Goal: Information Seeking & Learning: Learn about a topic

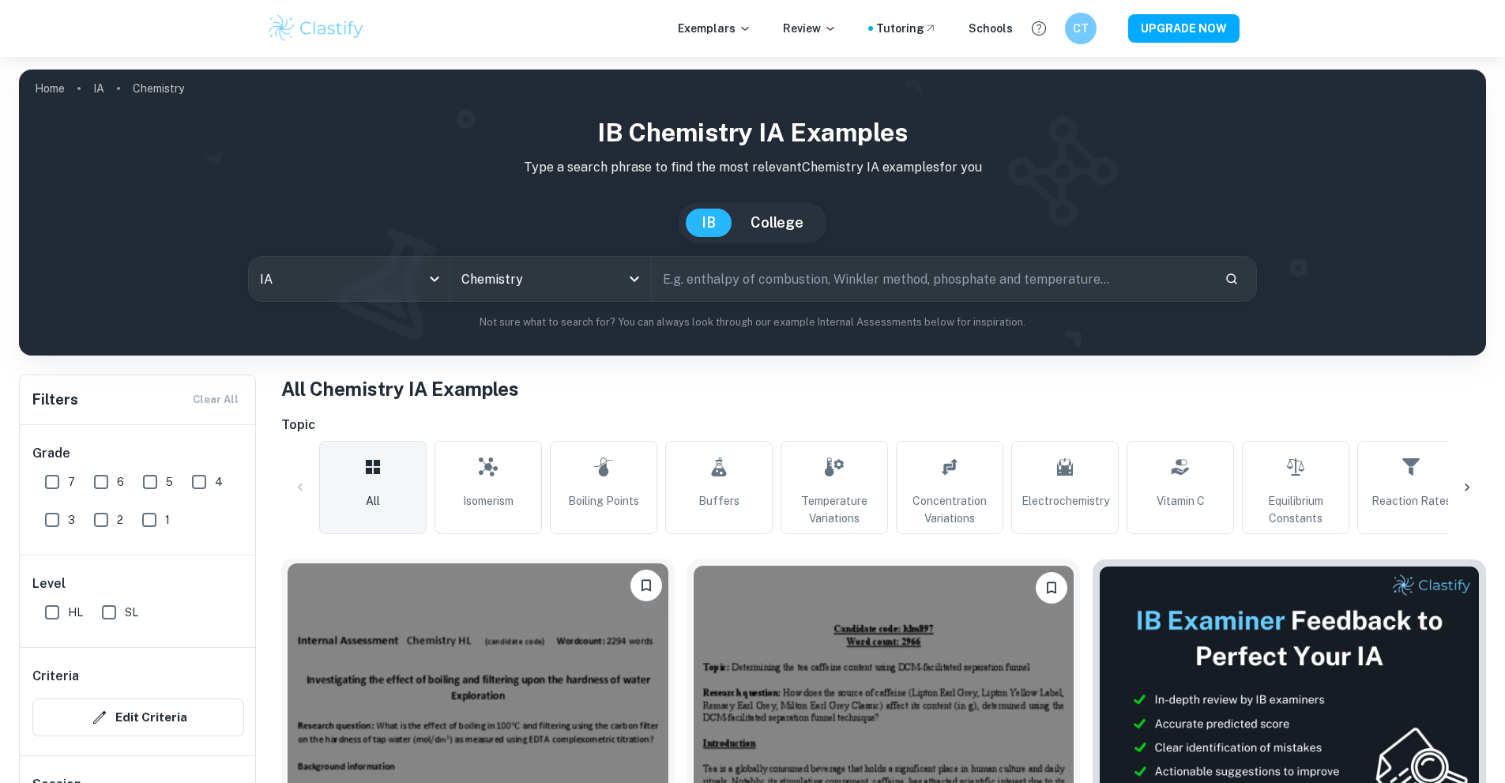
scroll to position [395, 0]
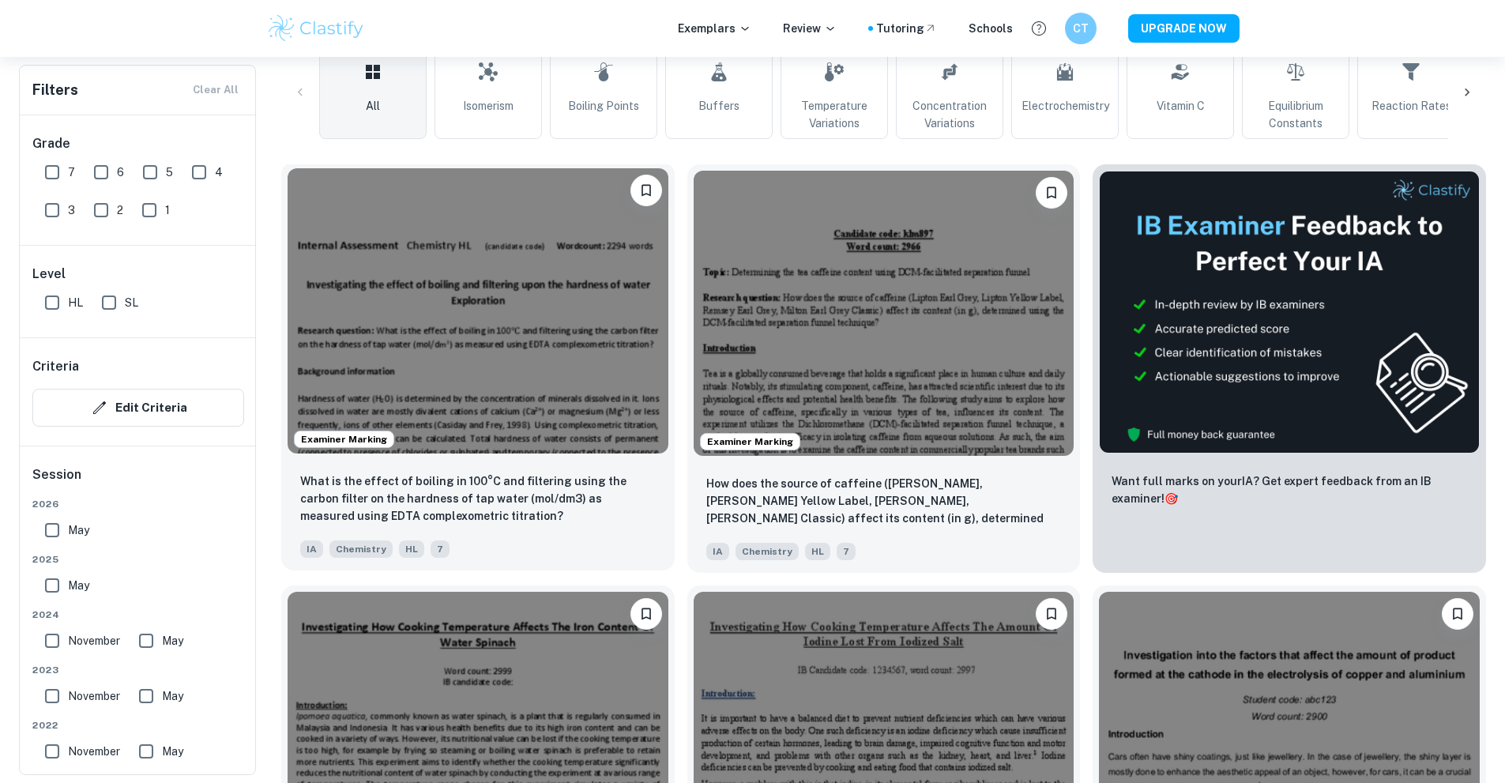
click at [406, 235] on img at bounding box center [478, 310] width 381 height 285
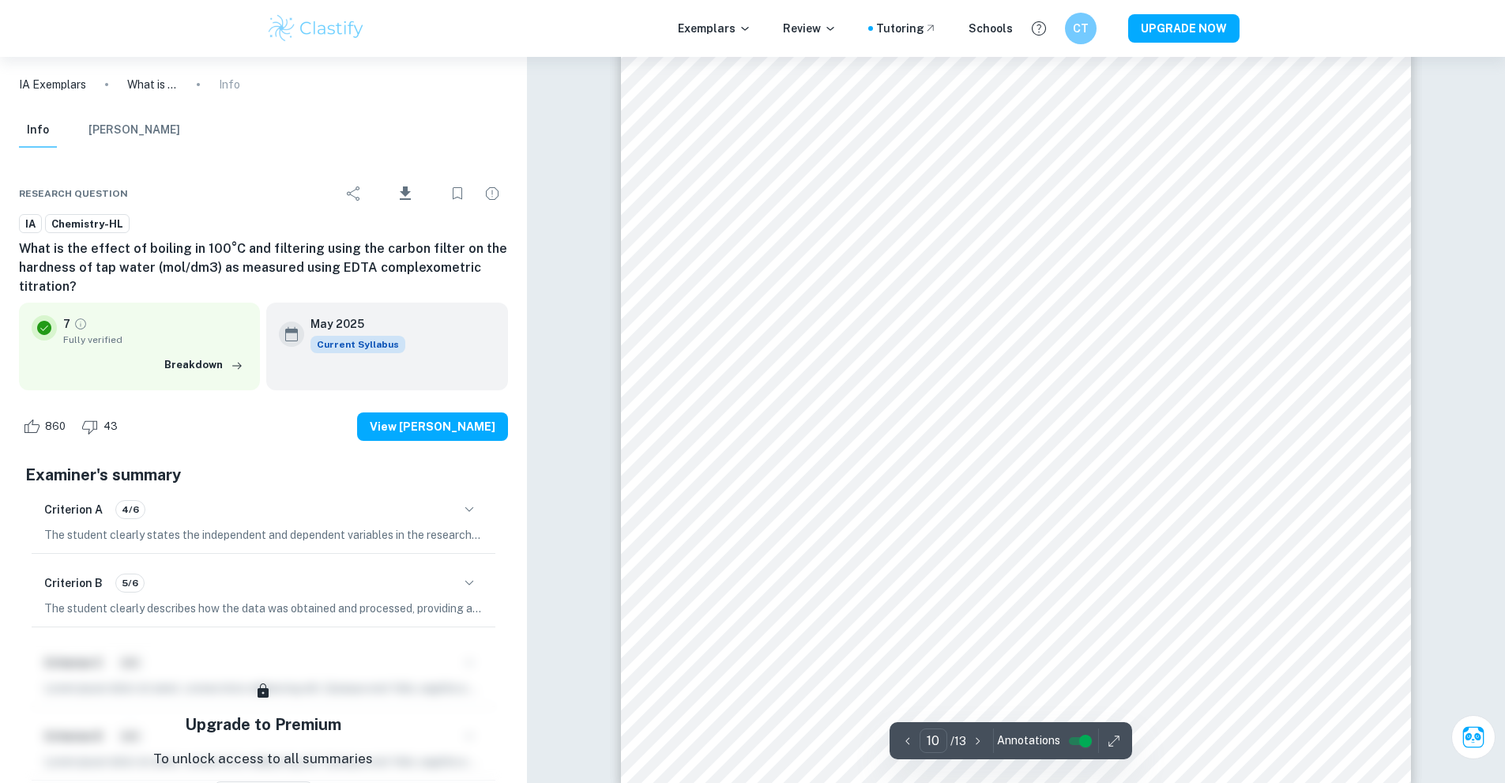
scroll to position [11378, 0]
type input "11"
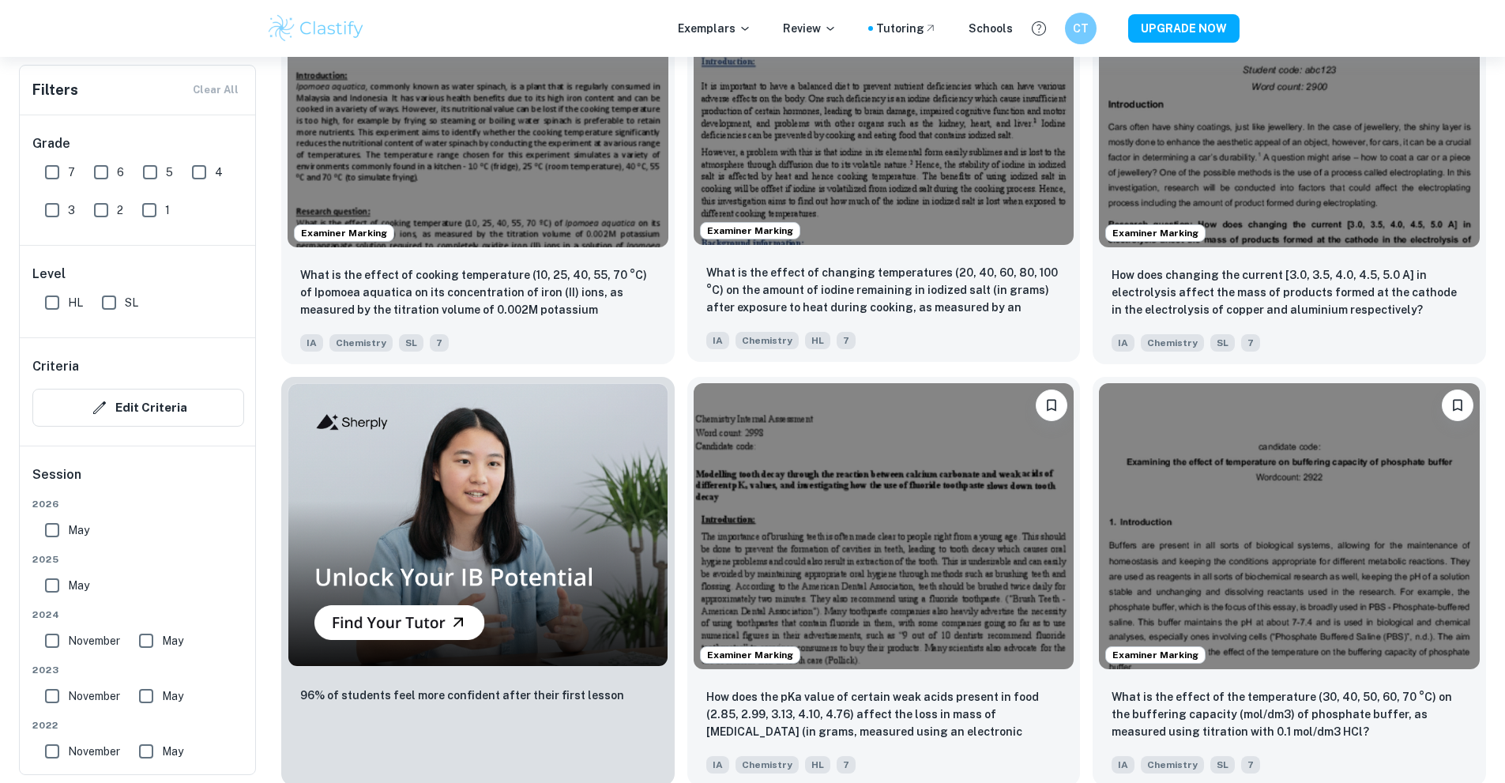
scroll to position [1027, 0]
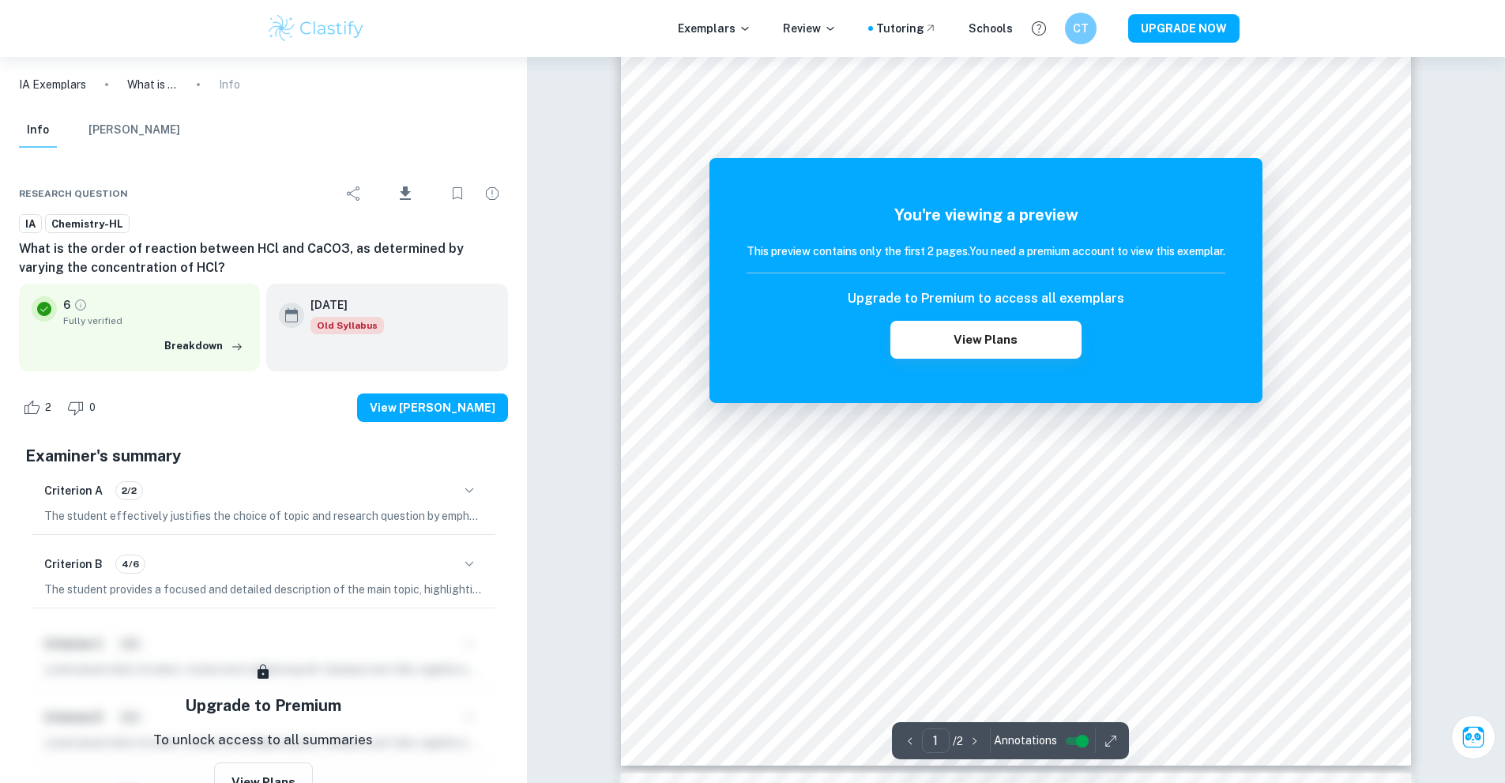
scroll to position [395, 0]
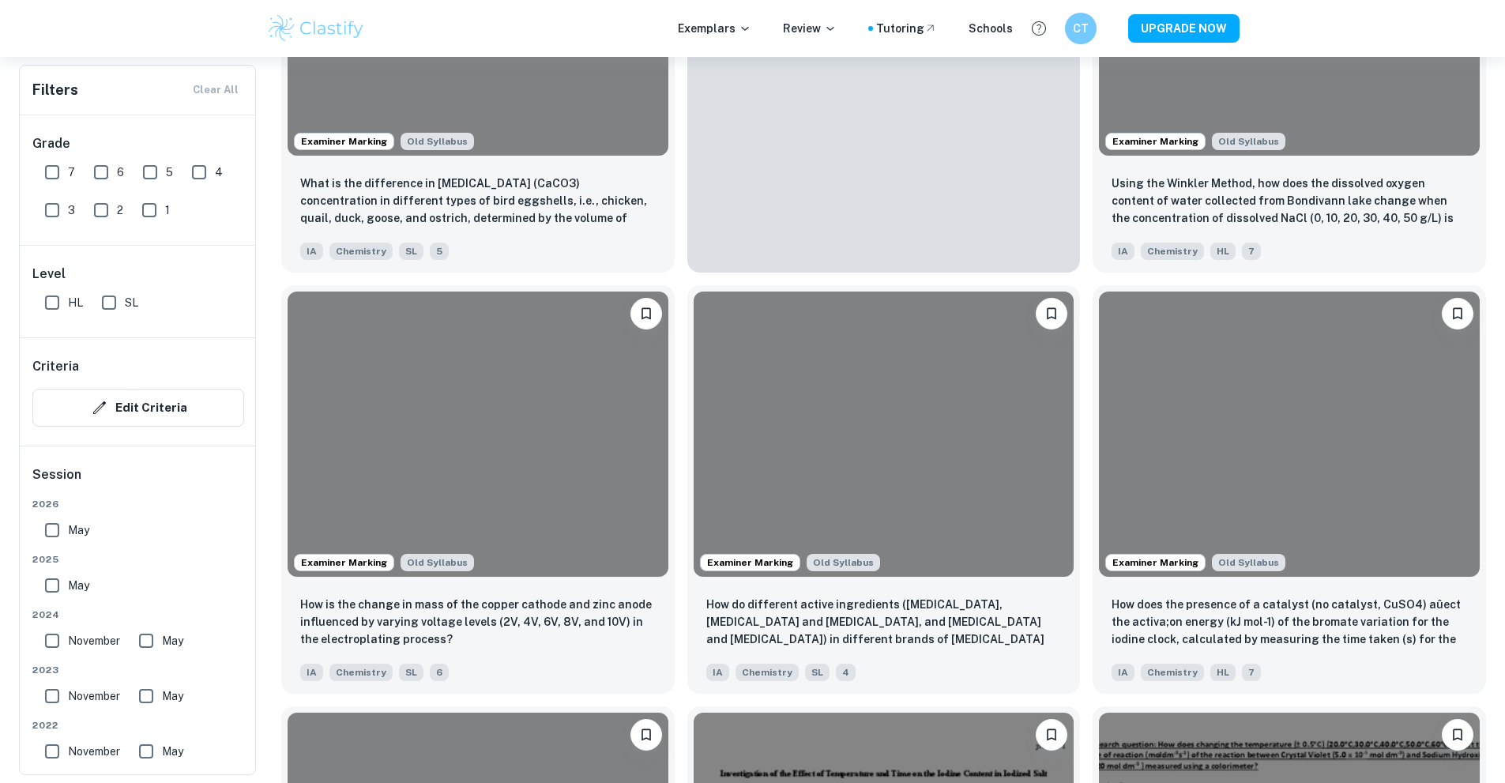
scroll to position [3714, 0]
